Goal: Task Accomplishment & Management: Complete application form

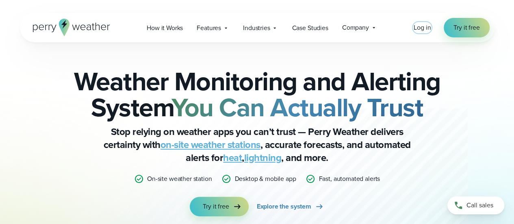
click at [425, 28] on span "Log in" at bounding box center [421, 27] width 17 height 9
click at [454, 26] on span "Try it free" at bounding box center [466, 28] width 26 height 10
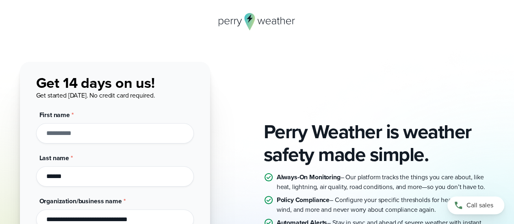
click at [236, 24] on icon at bounding box center [257, 21] width 77 height 17
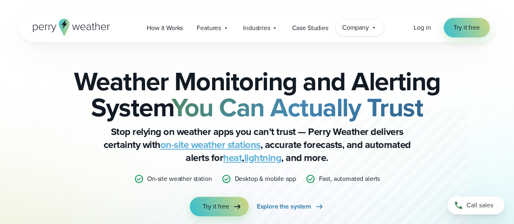
click at [365, 28] on span "Company" at bounding box center [355, 28] width 27 height 10
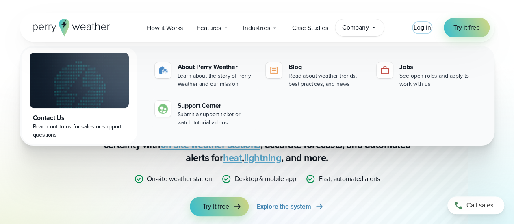
click at [431, 27] on span "Log in" at bounding box center [421, 27] width 17 height 9
